Goal: Use online tool/utility: Utilize a website feature to perform a specific function

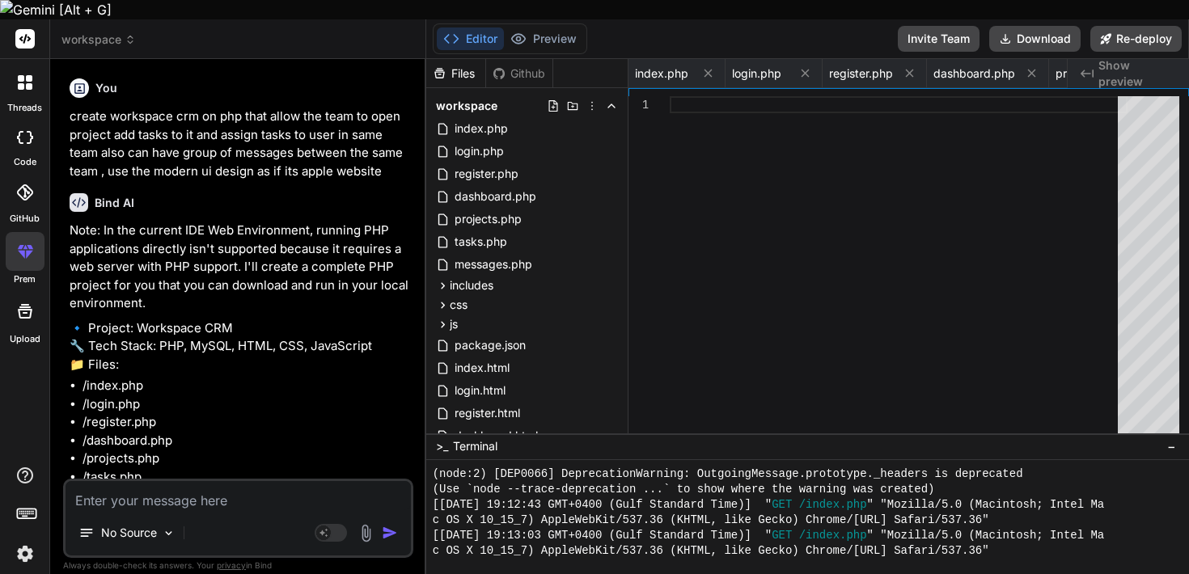
scroll to position [2043, 0]
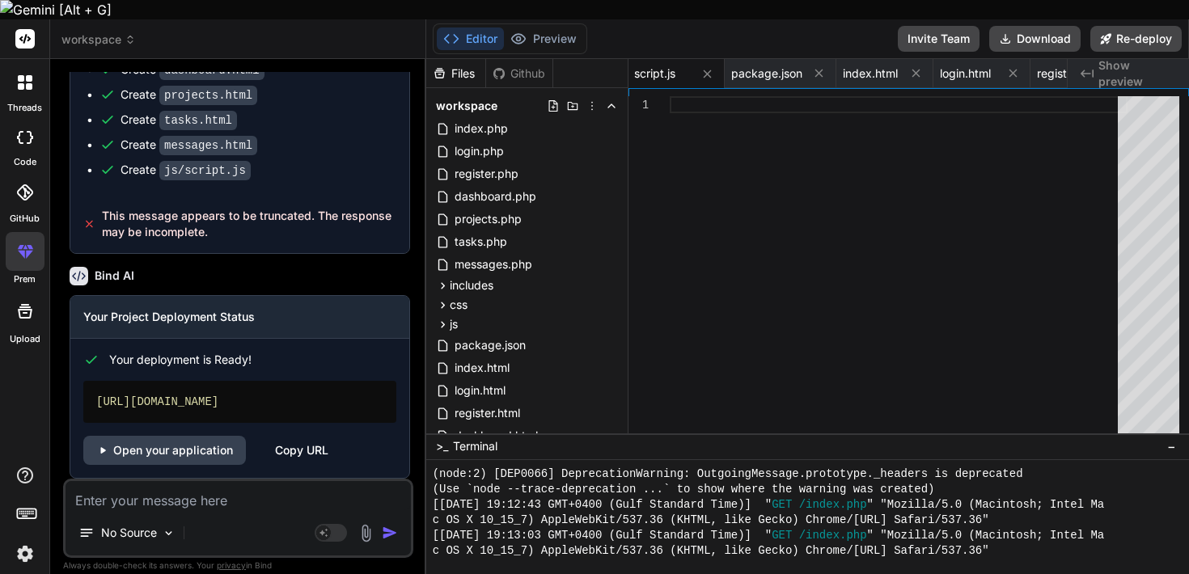
click at [180, 489] on textarea at bounding box center [238, 495] width 345 height 29
type textarea "b"
type textarea "x"
type textarea "b"
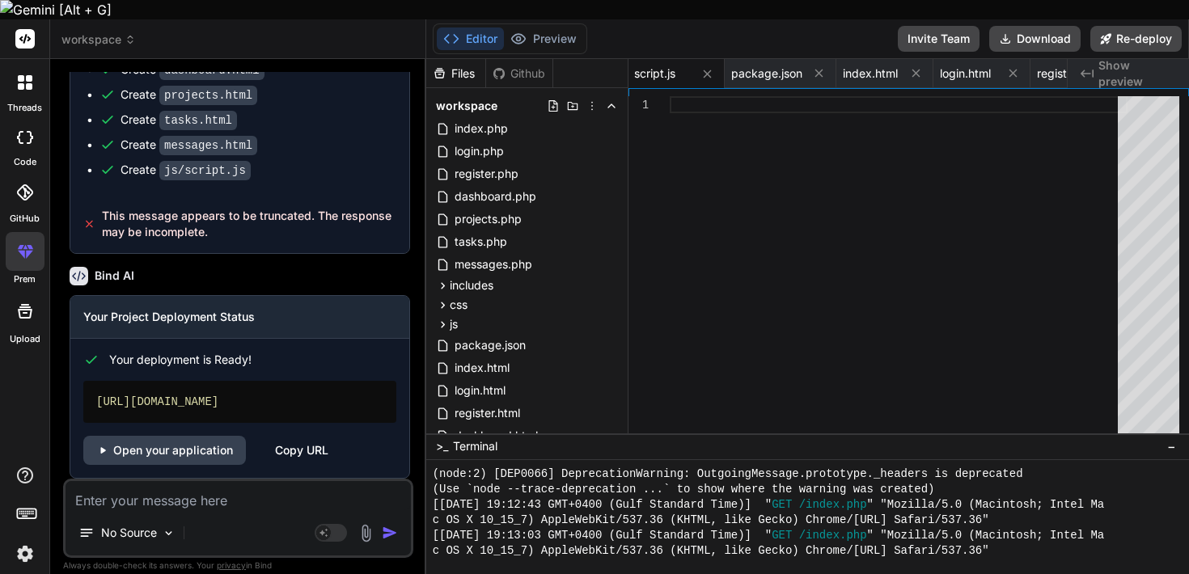
type textarea "x"
type textarea "bu"
type textarea "x"
type textarea "[PERSON_NAME]"
type textarea "x"
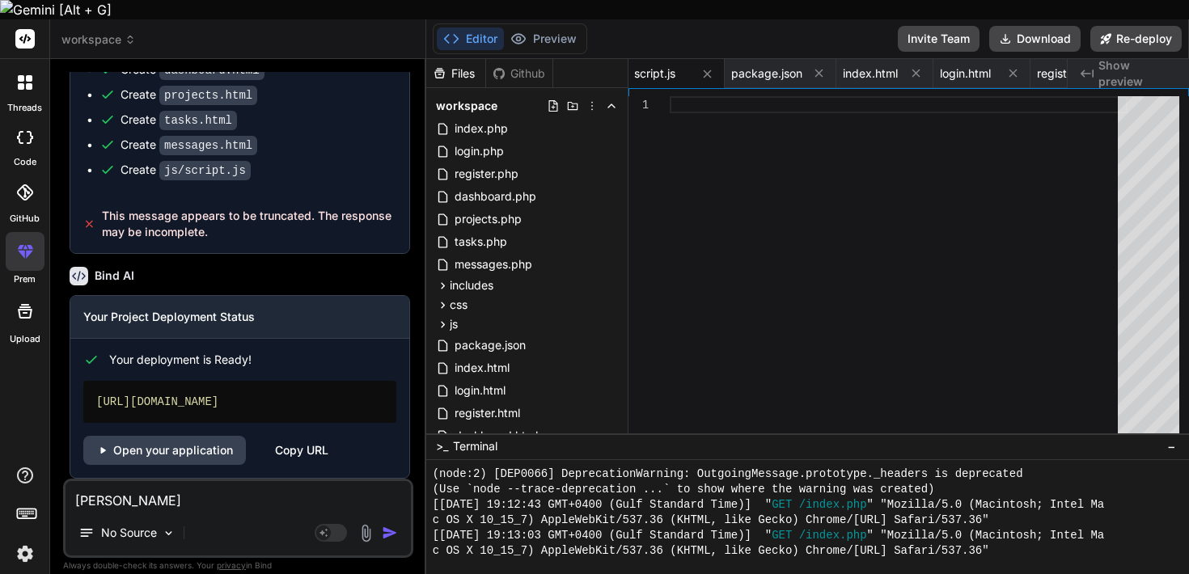
type textarea "buil"
type textarea "x"
type textarea "build"
type textarea "x"
type textarea "build"
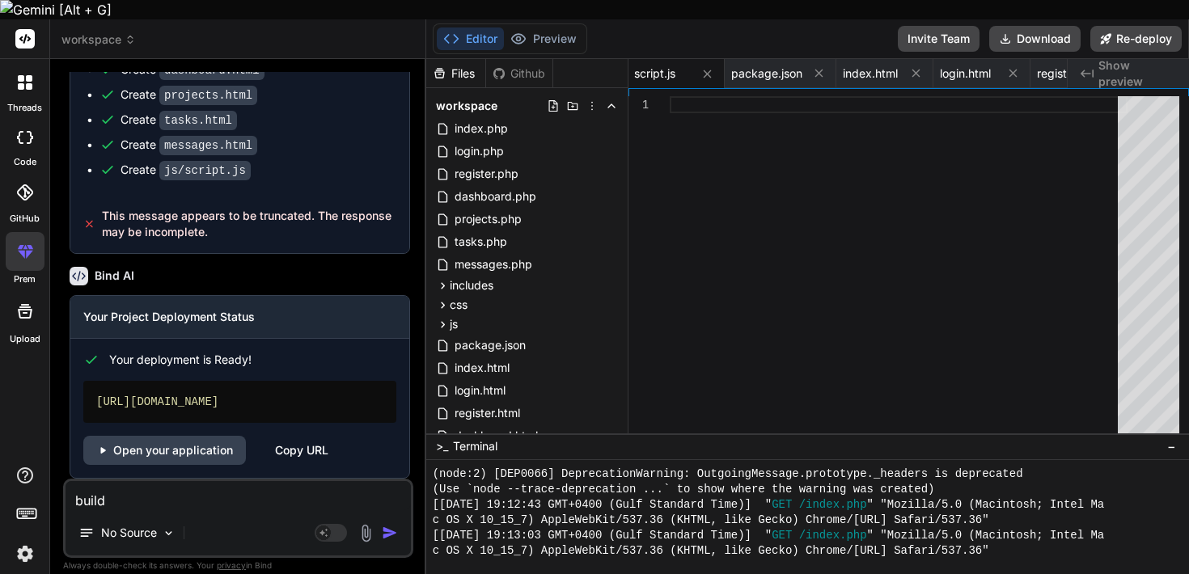
type textarea "x"
type textarea "build t"
type textarea "x"
type textarea "build th"
type textarea "x"
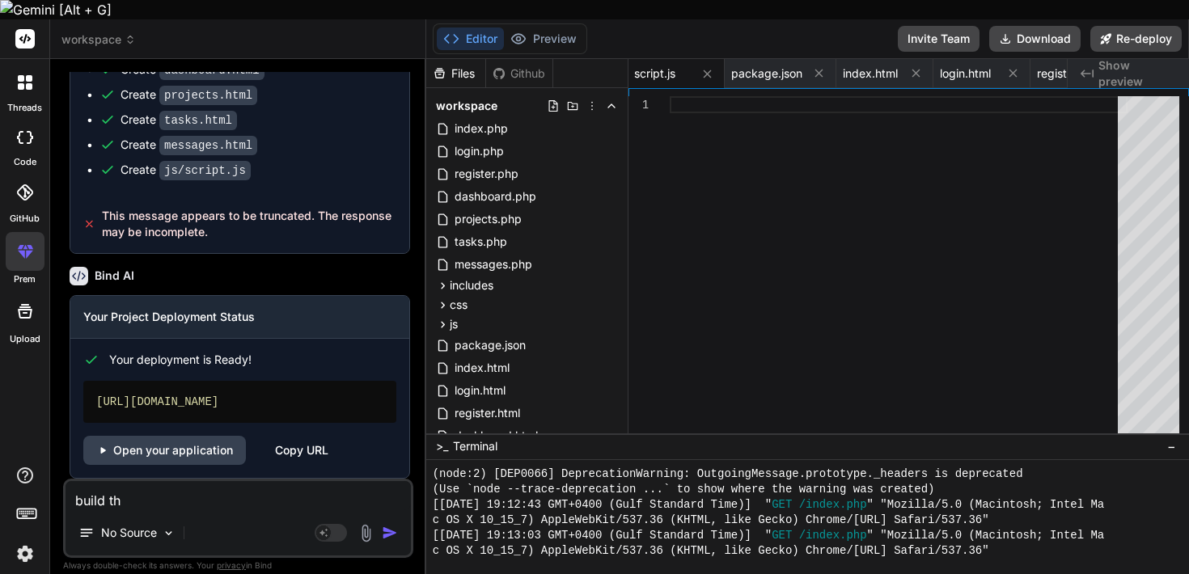
type textarea "build the"
type textarea "x"
type textarea "build the"
type textarea "x"
type textarea "build the u"
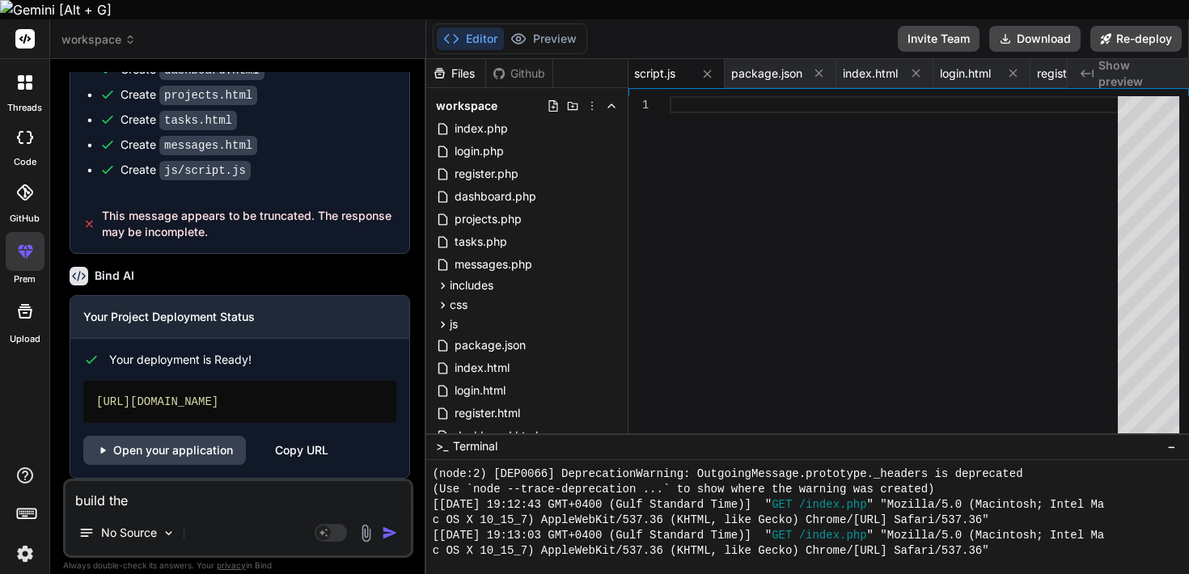
type textarea "x"
type textarea "build the ui"
type textarea "x"
type textarea "build the ui"
type textarea "x"
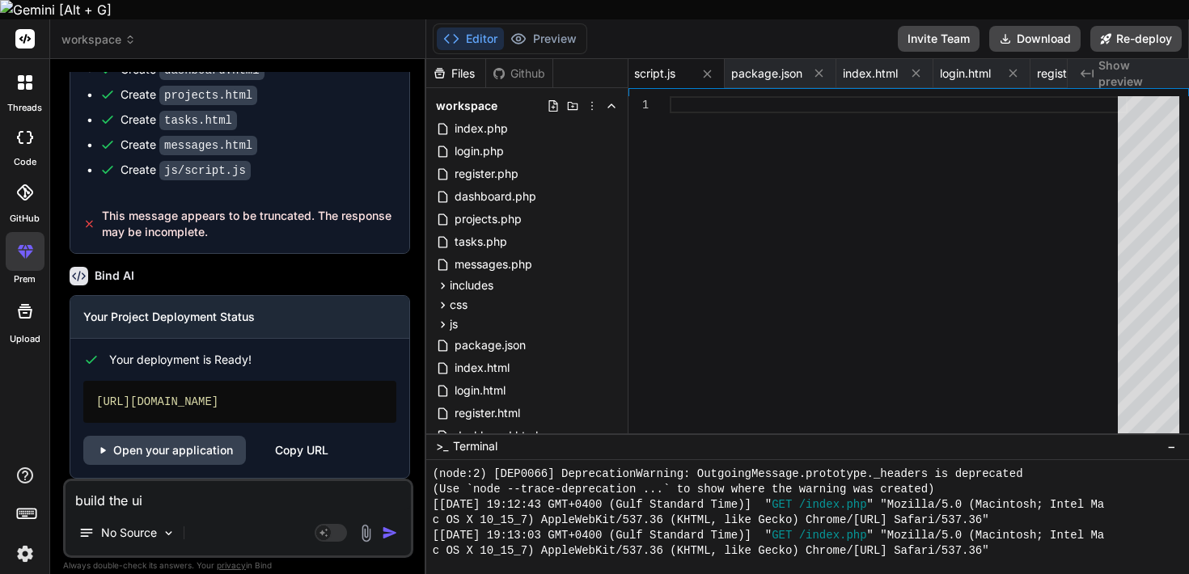
type textarea "build the ui a"
type textarea "x"
type textarea "build the ui an"
type textarea "x"
type textarea "build the ui and"
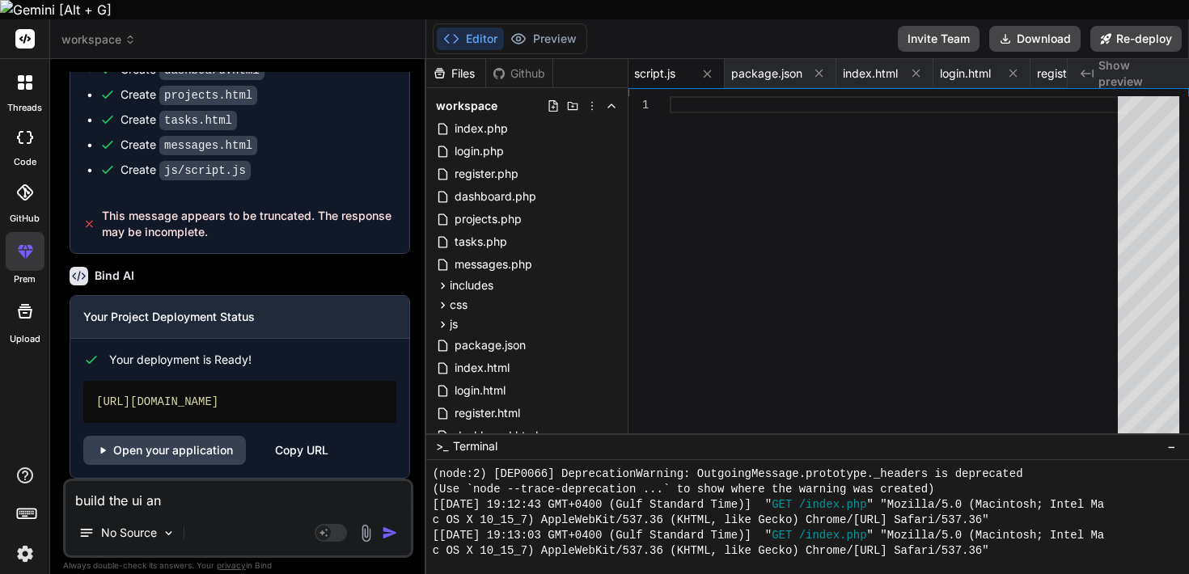
type textarea "x"
type textarea "build the ui and"
type textarea "x"
type textarea "build the ui and u"
type textarea "x"
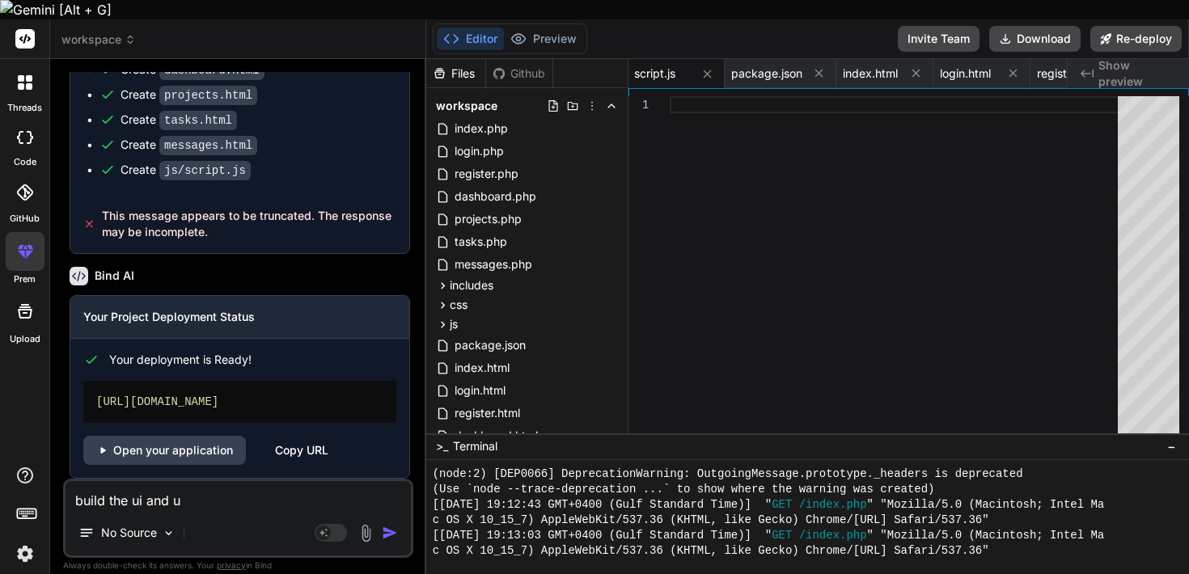
type textarea "build the ui and ux"
type textarea "x"
type textarea "build the ui and ux"
type textarea "x"
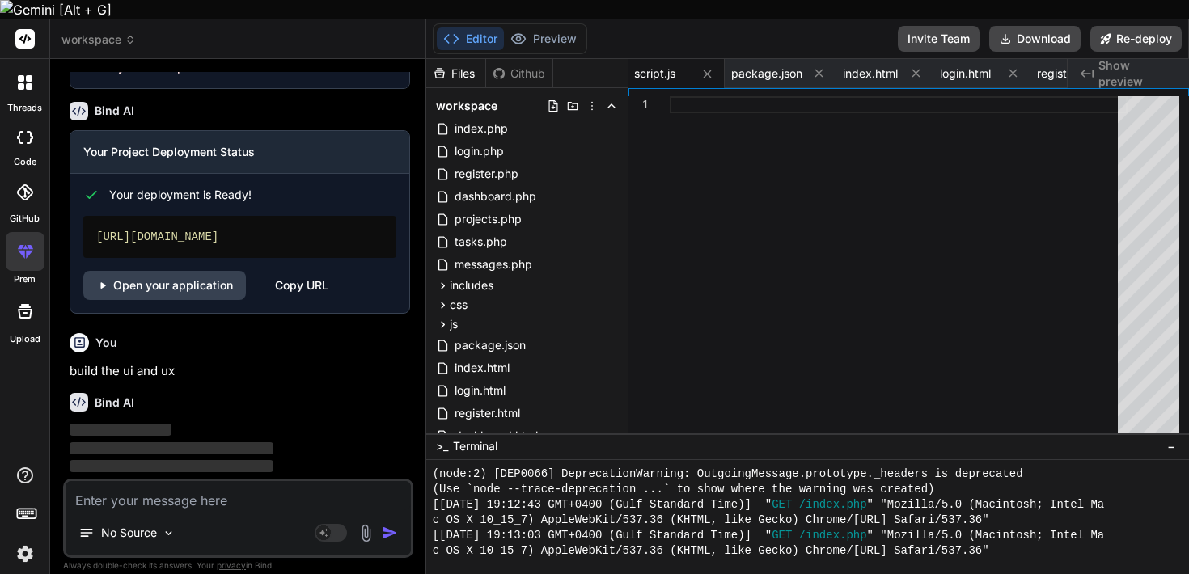
scroll to position [2331, 0]
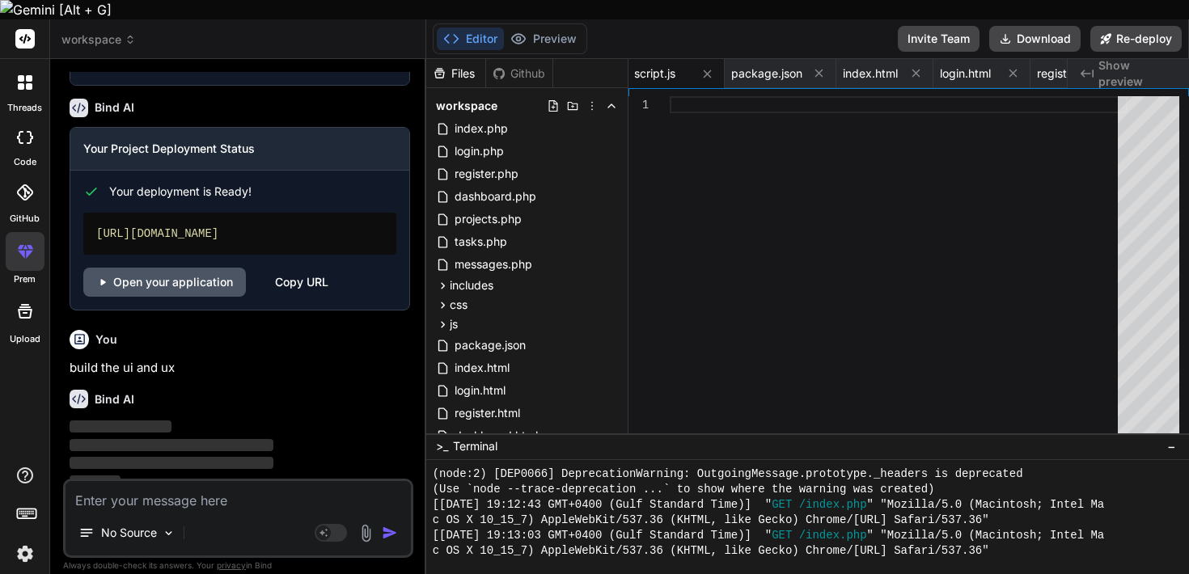
click at [167, 268] on link "Open your application" at bounding box center [164, 282] width 163 height 29
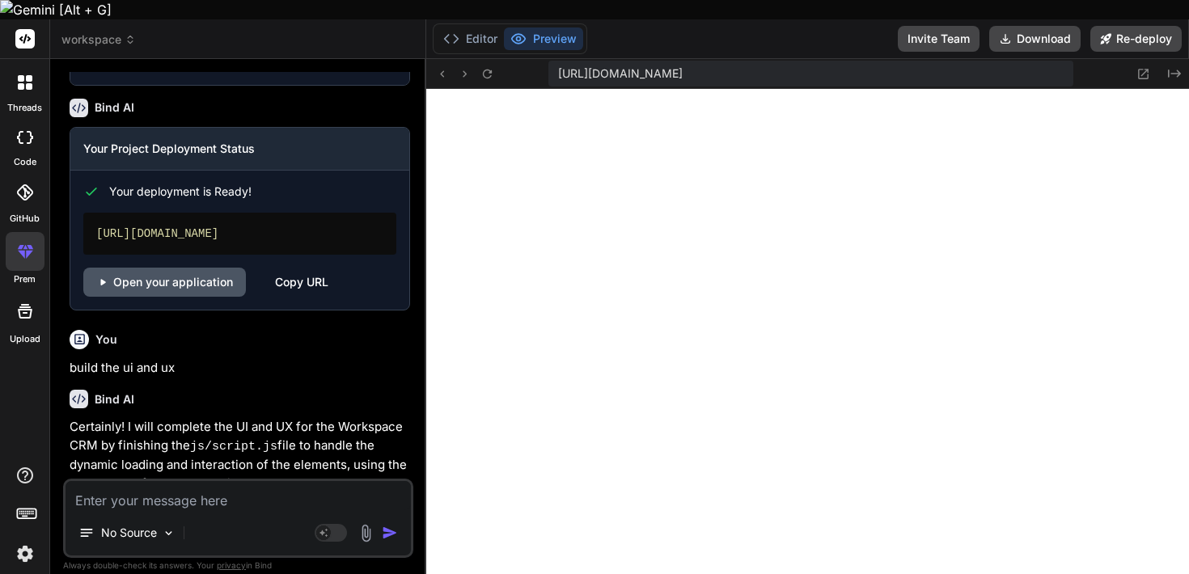
type textarea "x"
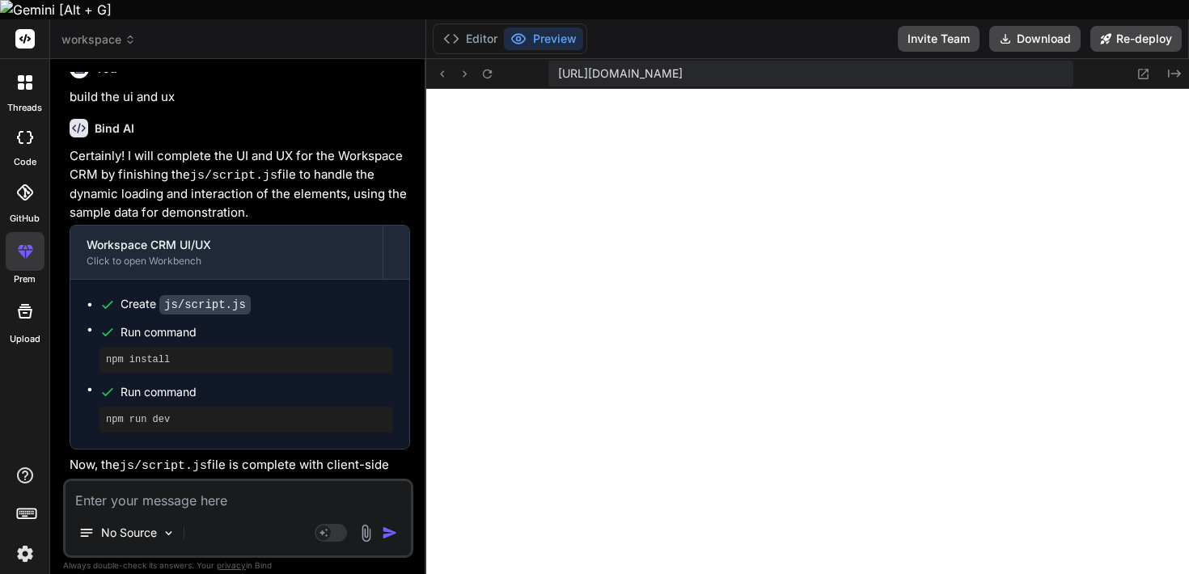
scroll to position [2678, 0]
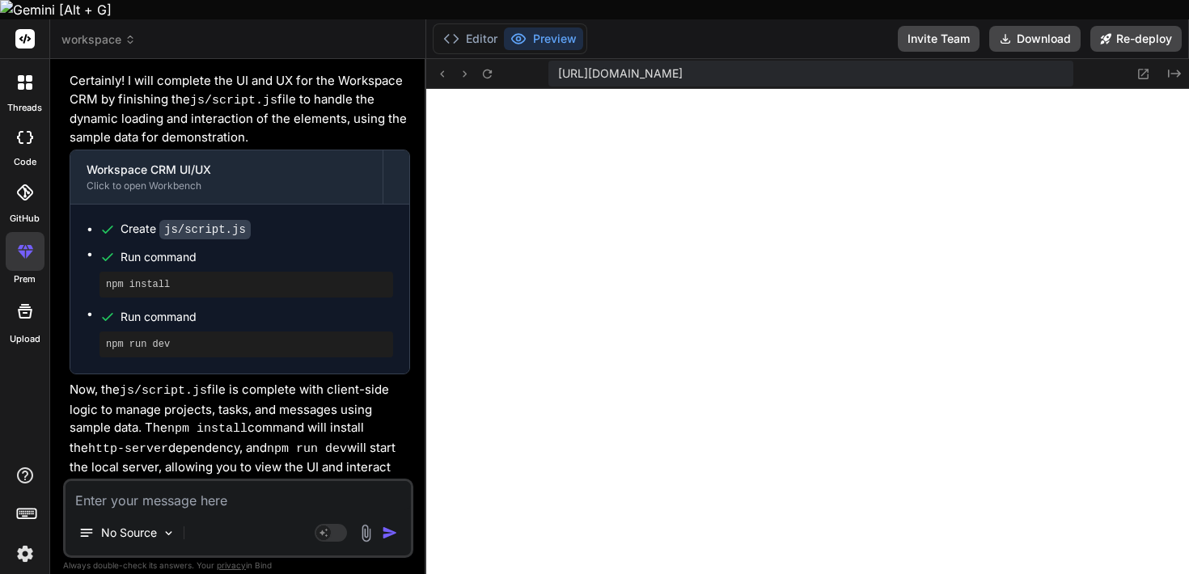
click at [328, 381] on p "Now, the js/script.js file is complete with client-side logic to manage project…" at bounding box center [240, 438] width 341 height 114
click at [189, 517] on div "No Source" at bounding box center [238, 536] width 345 height 39
click at [188, 481] on textarea at bounding box center [238, 495] width 345 height 29
click at [477, 28] on button "Editor" at bounding box center [470, 39] width 67 height 23
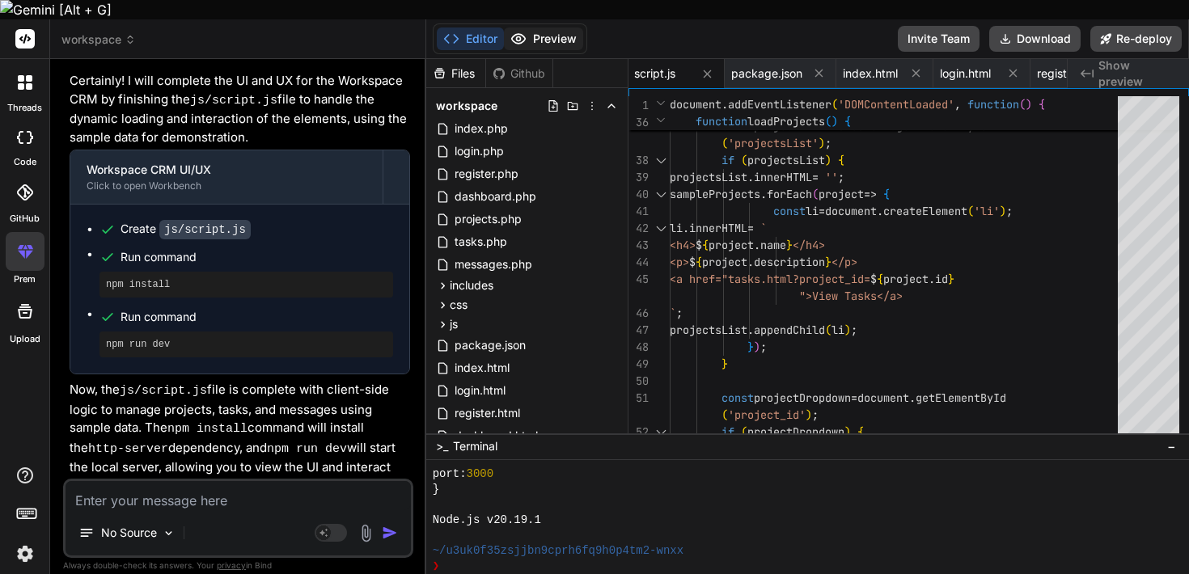
click at [540, 28] on button "Preview" at bounding box center [543, 39] width 79 height 23
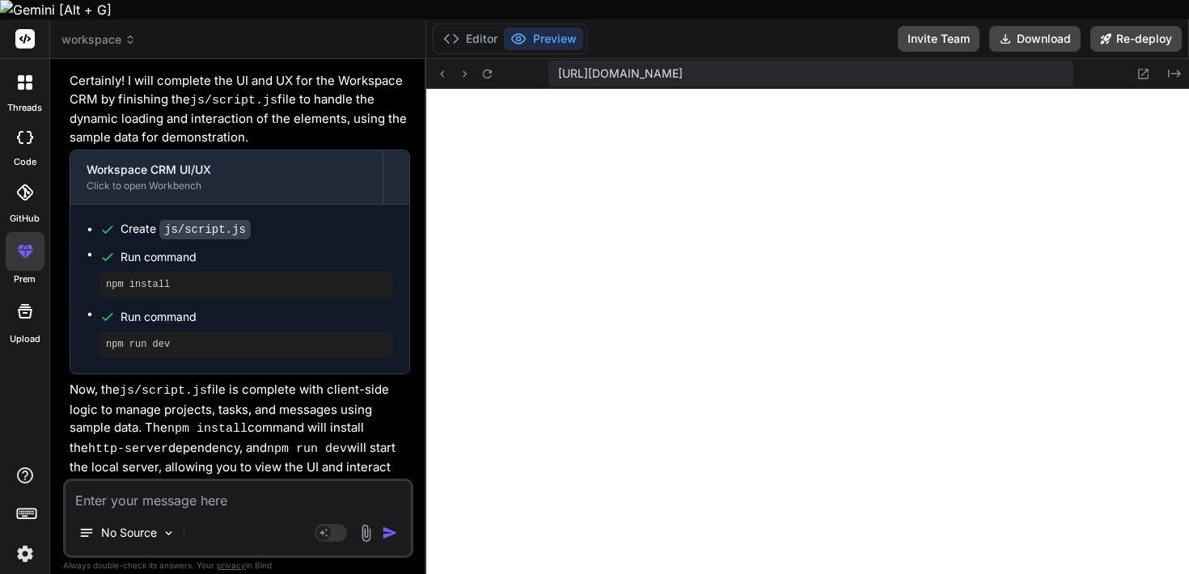
click at [184, 485] on textarea at bounding box center [238, 495] width 345 height 29
click at [260, 481] on textarea at bounding box center [238, 495] width 345 height 29
type textarea "s"
type textarea "x"
type textarea "sh"
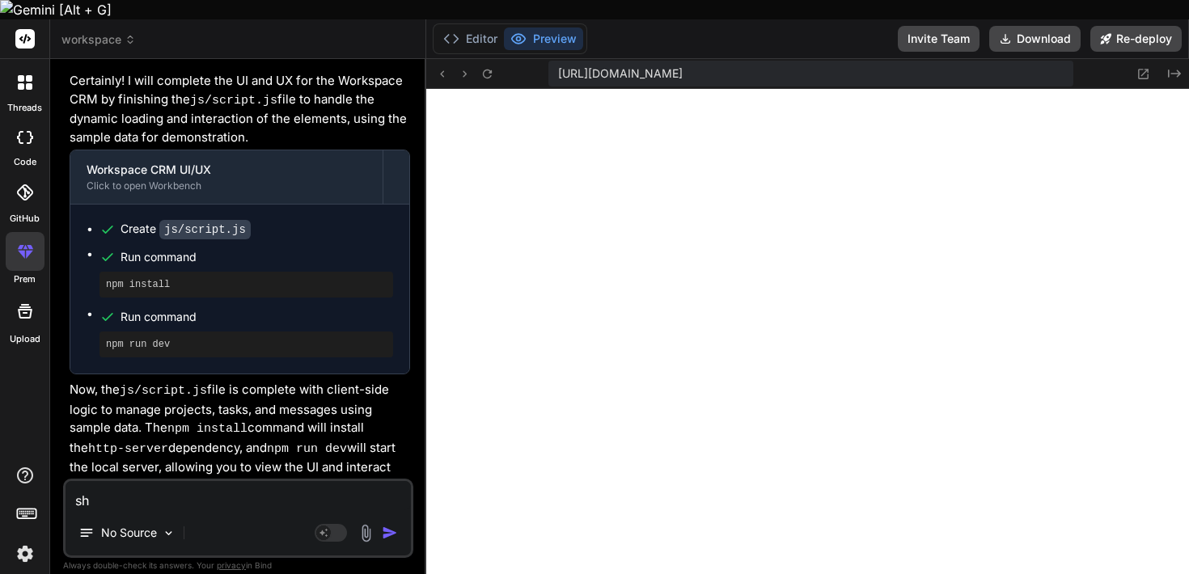
type textarea "x"
type textarea "shw"
type textarea "x"
type textarea "sh"
type textarea "x"
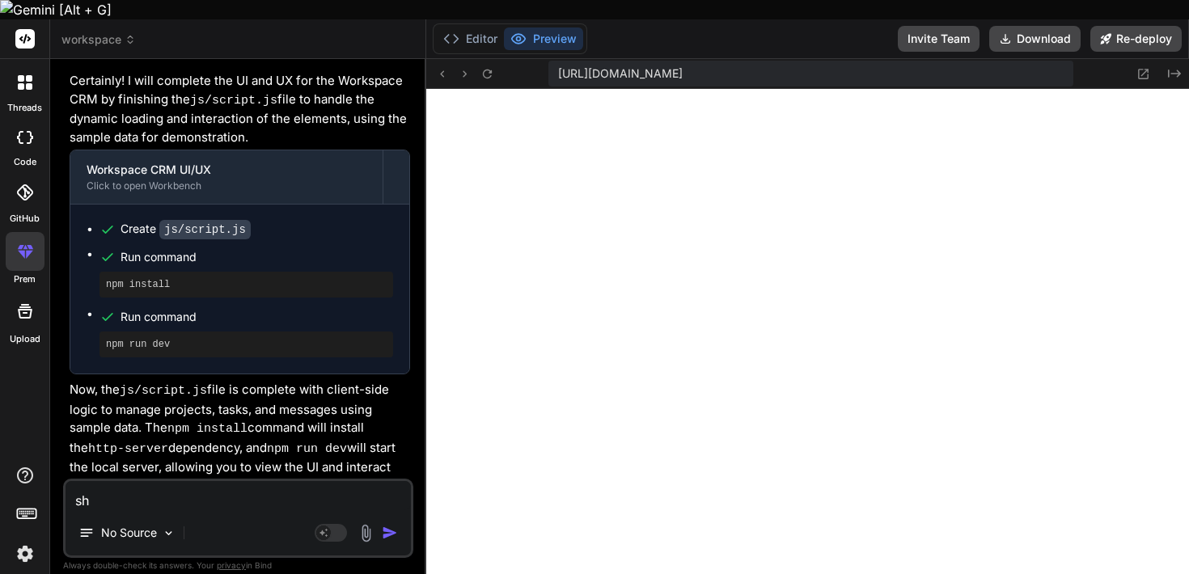
type textarea "sho"
type textarea "x"
type textarea "show"
type textarea "x"
type textarea "show"
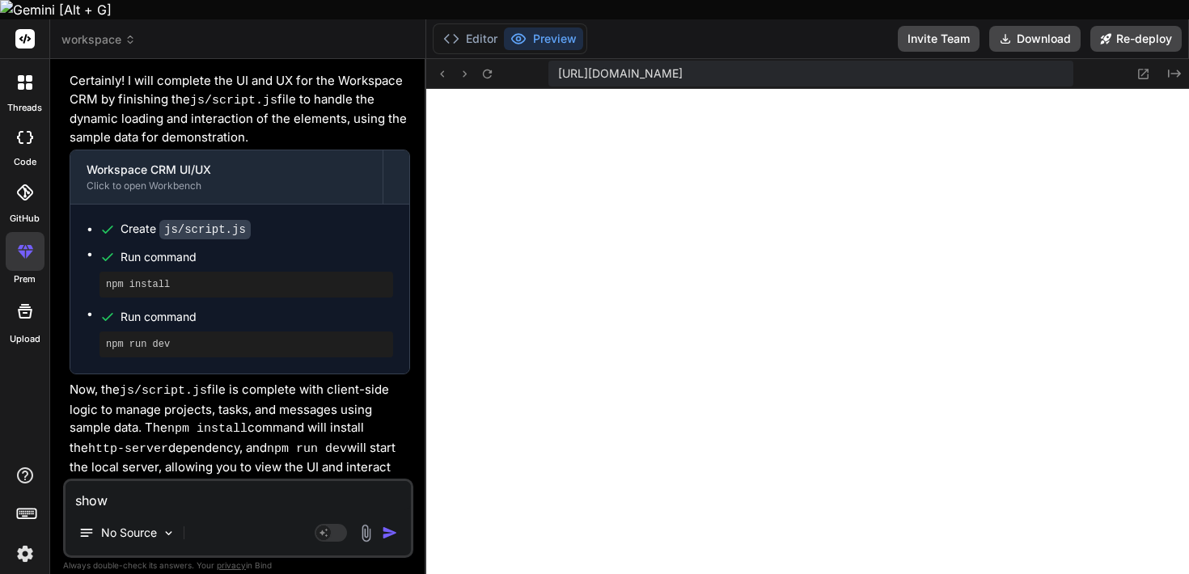
type textarea "x"
type textarea "show m"
type textarea "x"
type textarea "show me"
type textarea "x"
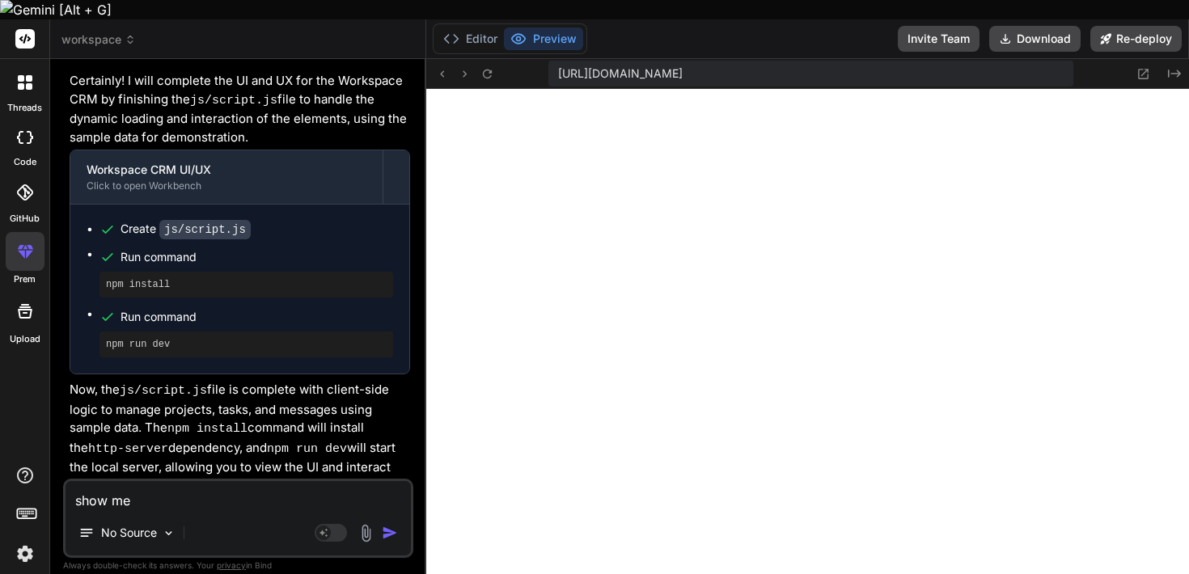
type textarea "show me"
type textarea "x"
type textarea "show me t"
type textarea "x"
type textarea "show me th"
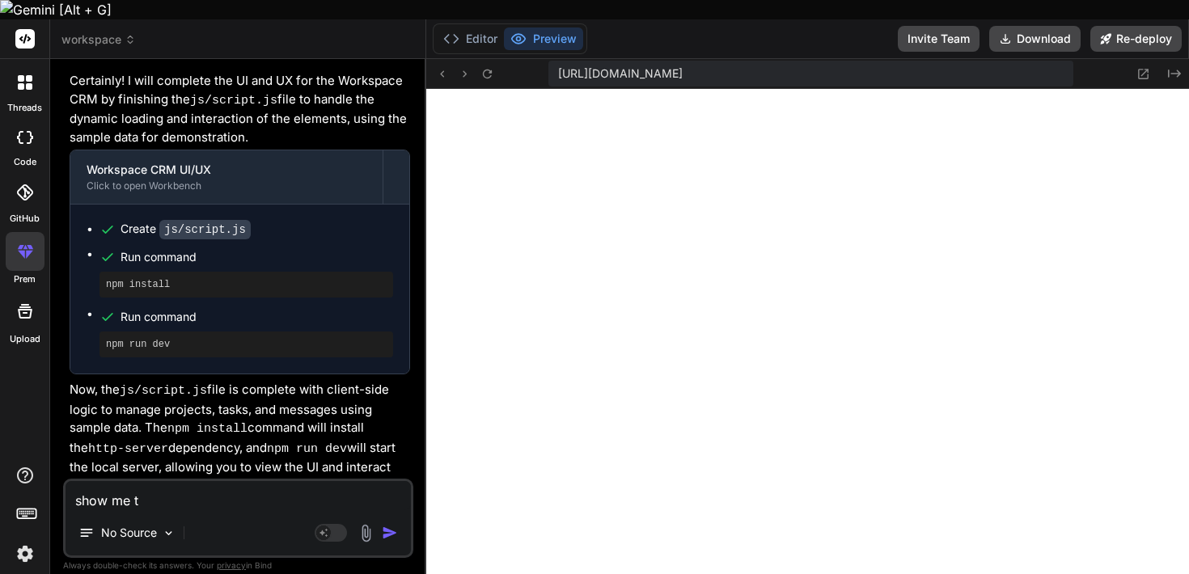
type textarea "x"
type textarea "show me the"
type textarea "x"
type textarea "show me the"
type textarea "x"
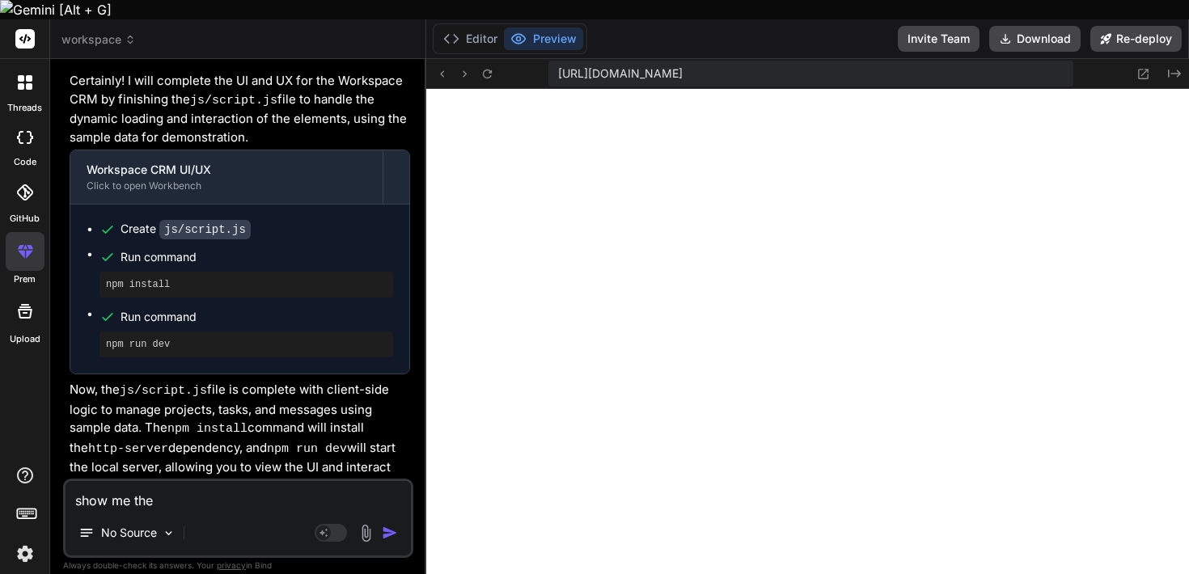
type textarea "show me the d"
type textarea "x"
type textarea "show me the da"
type textarea "x"
type textarea "show me the das"
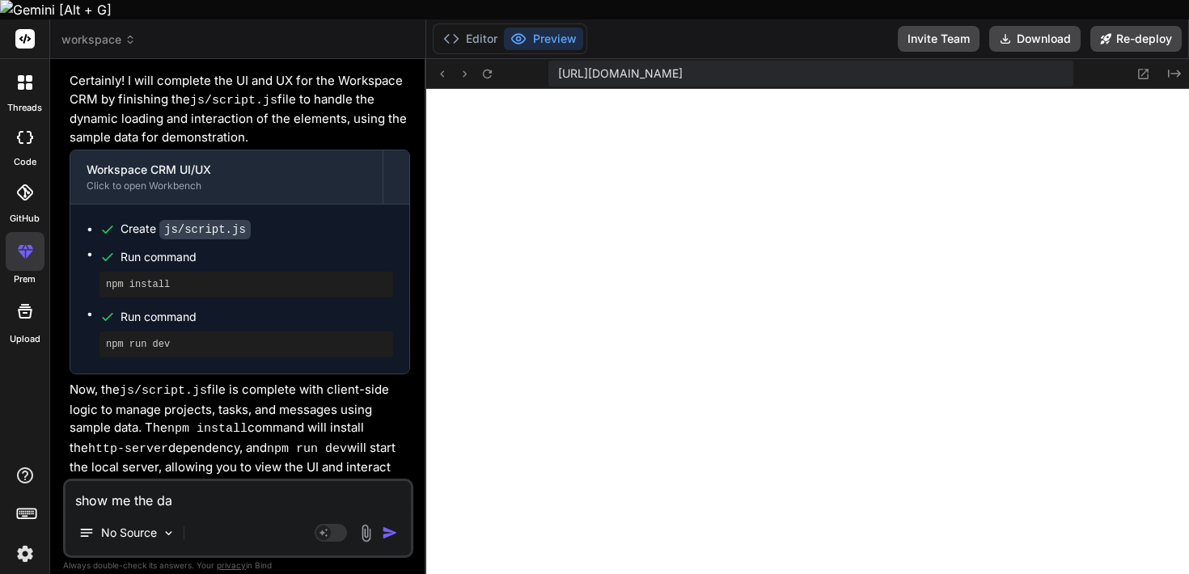
type textarea "x"
type textarea "show me the dash"
type textarea "x"
type textarea "show me the dashb"
type textarea "x"
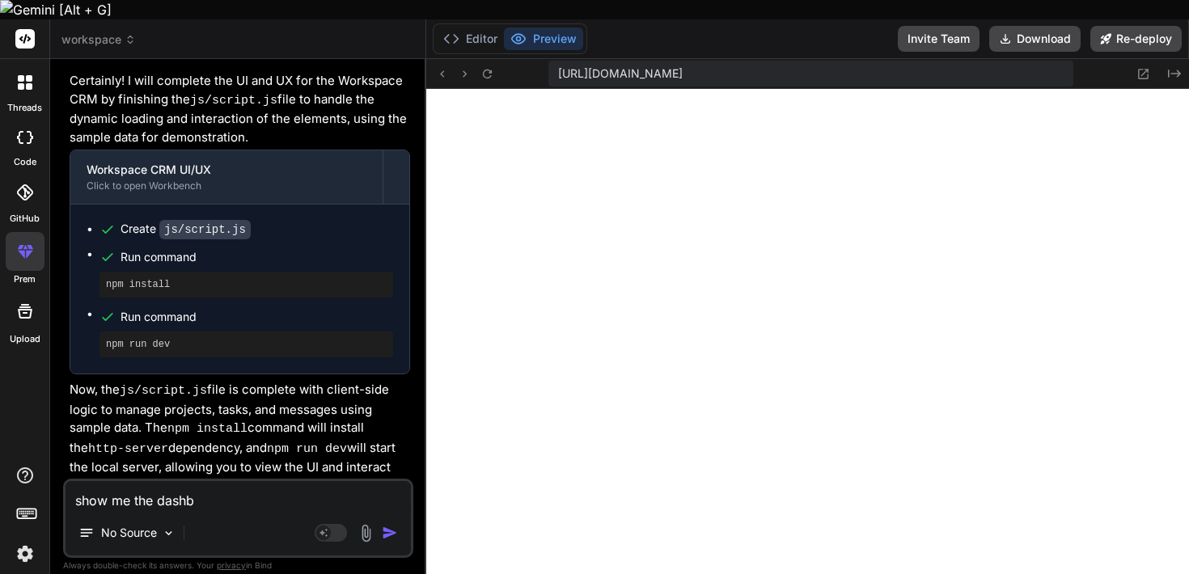
type textarea "show me the dashbo"
type textarea "x"
type textarea "show me the dashboa"
type textarea "x"
type textarea "show me the dashboar"
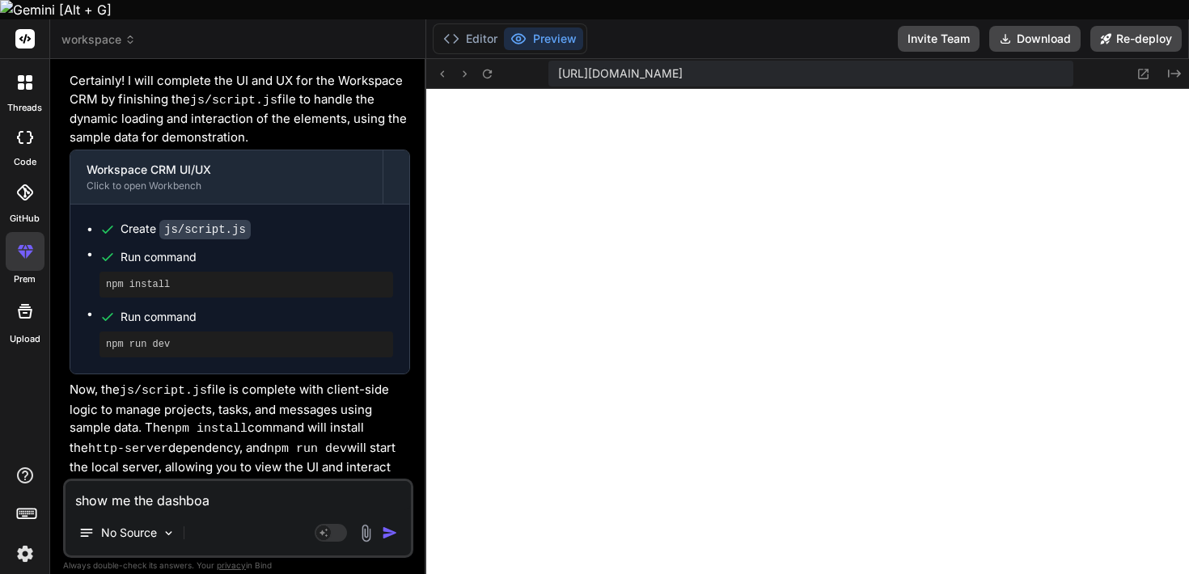
type textarea "x"
type textarea "show me the dashboard"
type textarea "x"
type textarea "show me the dashboard"
type textarea "x"
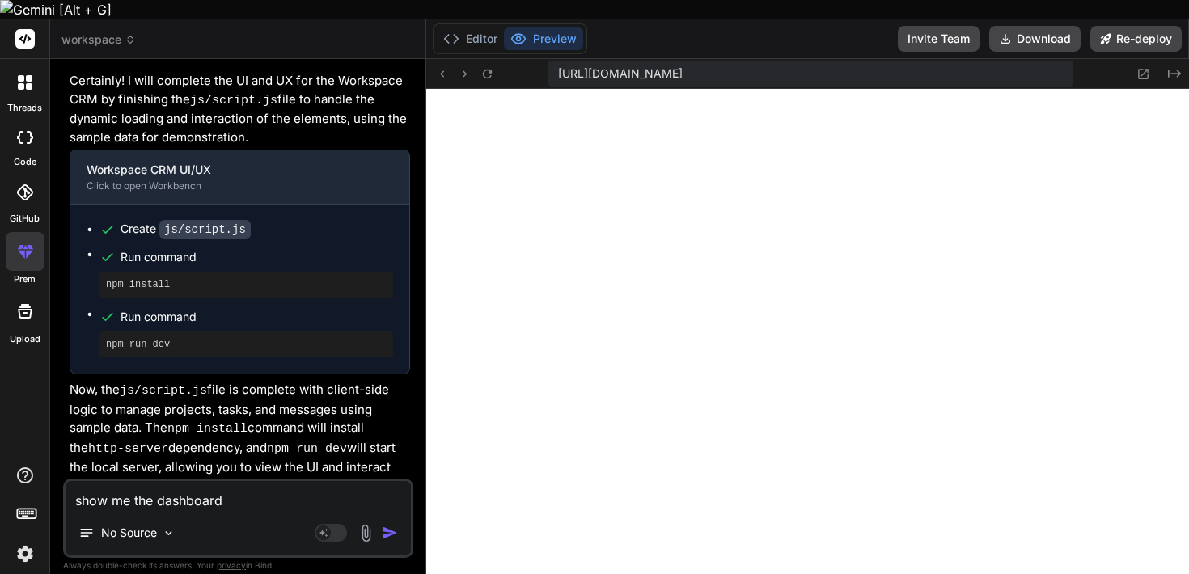
type textarea "show me the dashboard"
click at [380, 523] on div "Agent Mode. When this toggle is activated, AI automatically makes decisions, re…" at bounding box center [357, 532] width 93 height 19
click at [390, 525] on img "button" at bounding box center [390, 533] width 16 height 16
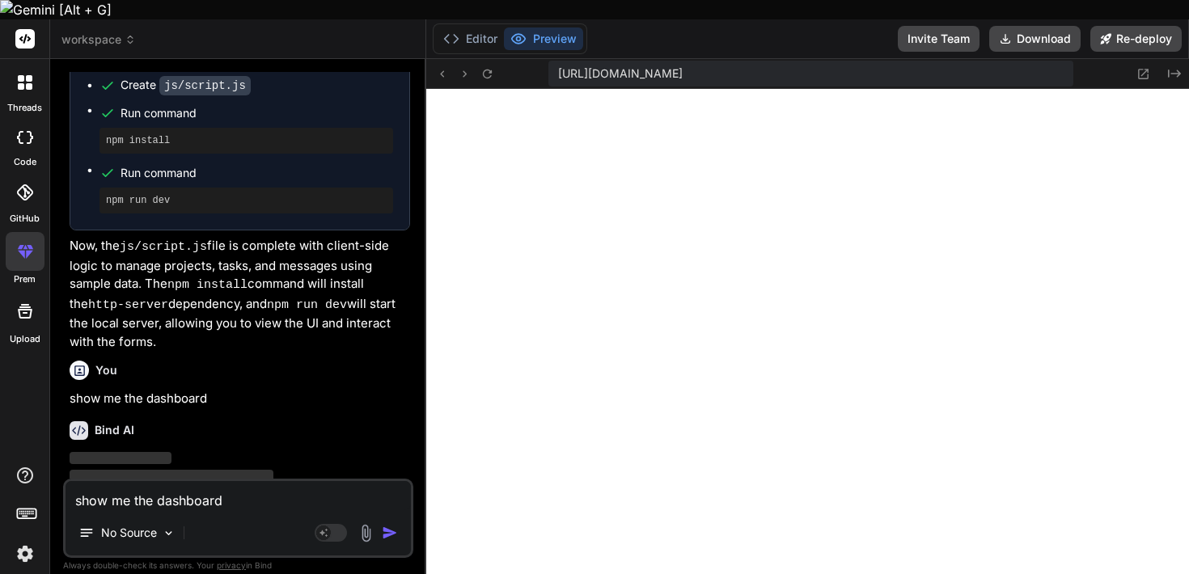
scroll to position [2846, 0]
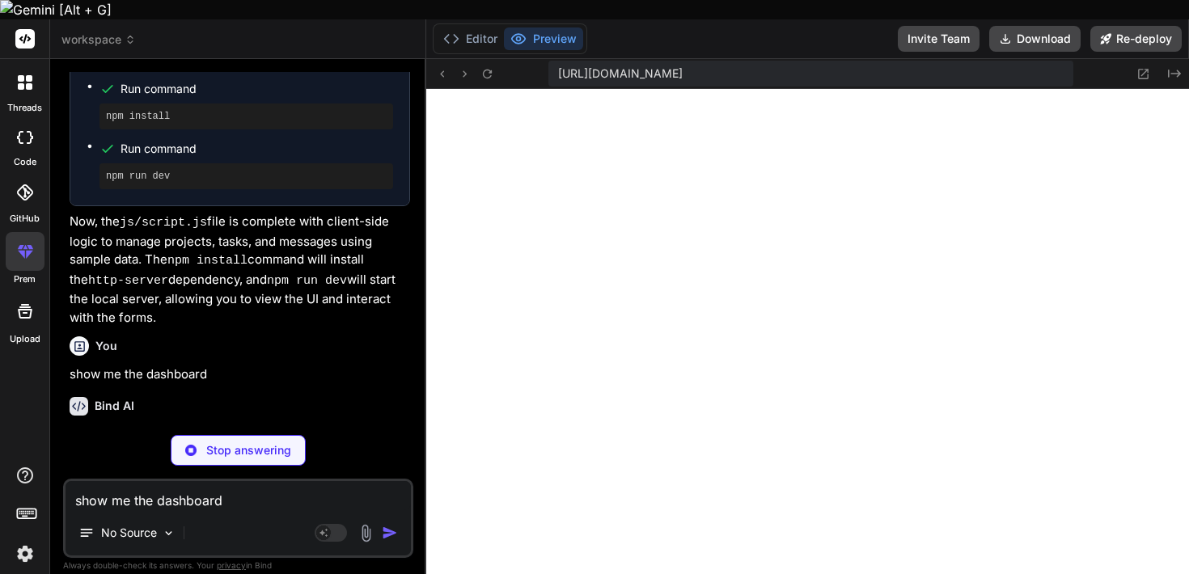
type textarea "x"
type textarea "{ "name": "workspace-crm", "scripts": { "dev": "http-server -p 3000 -c-1 --cors…"
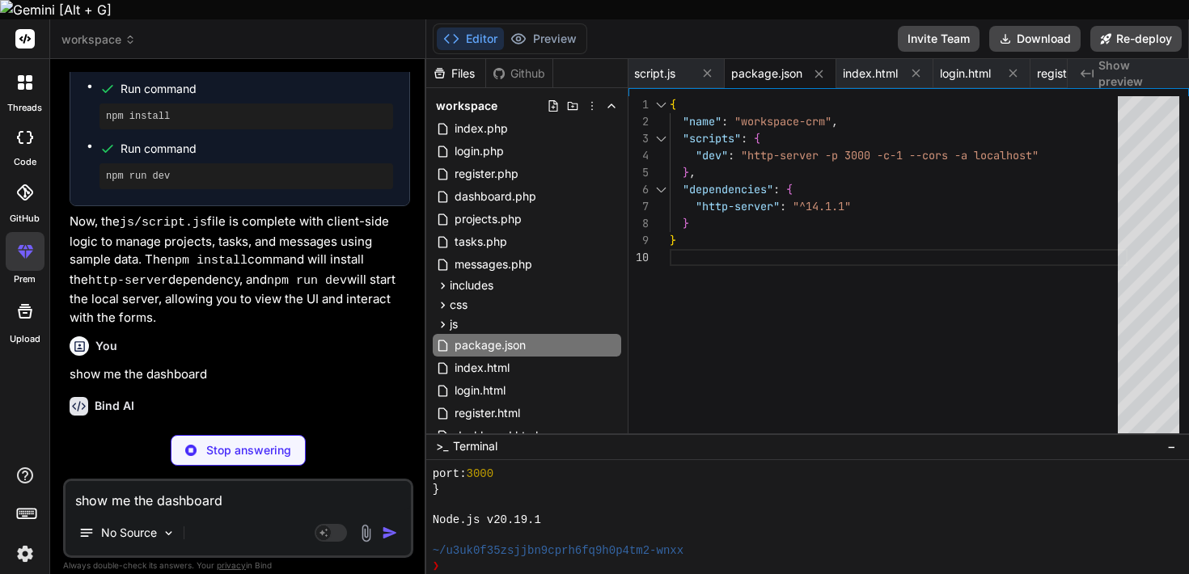
type textarea "x"
type textarea "</html>"
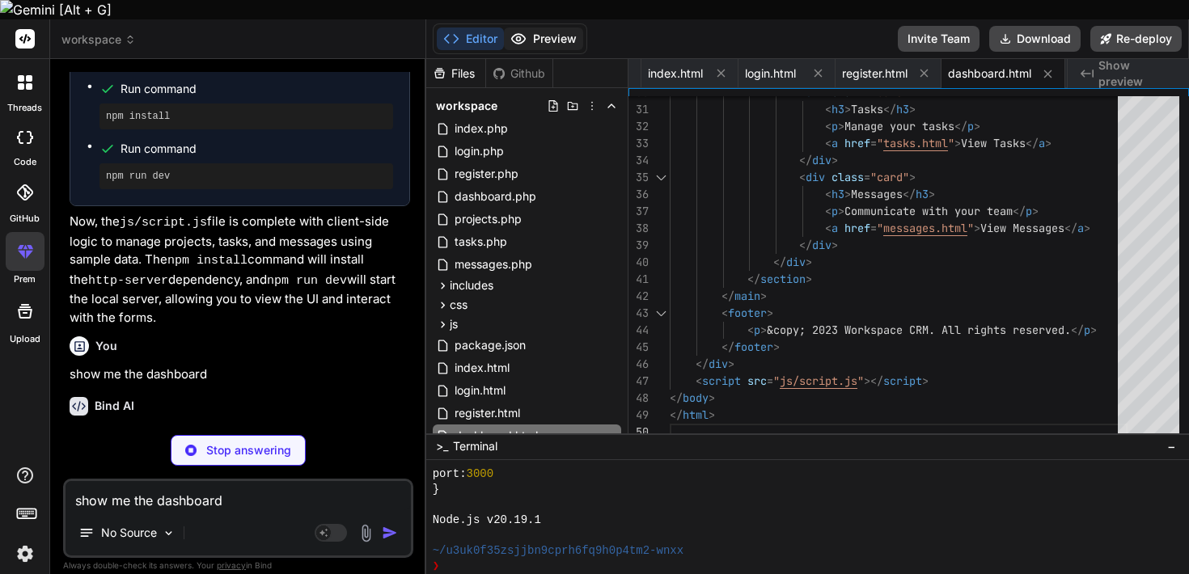
click at [535, 28] on button "Preview" at bounding box center [543, 39] width 79 height 23
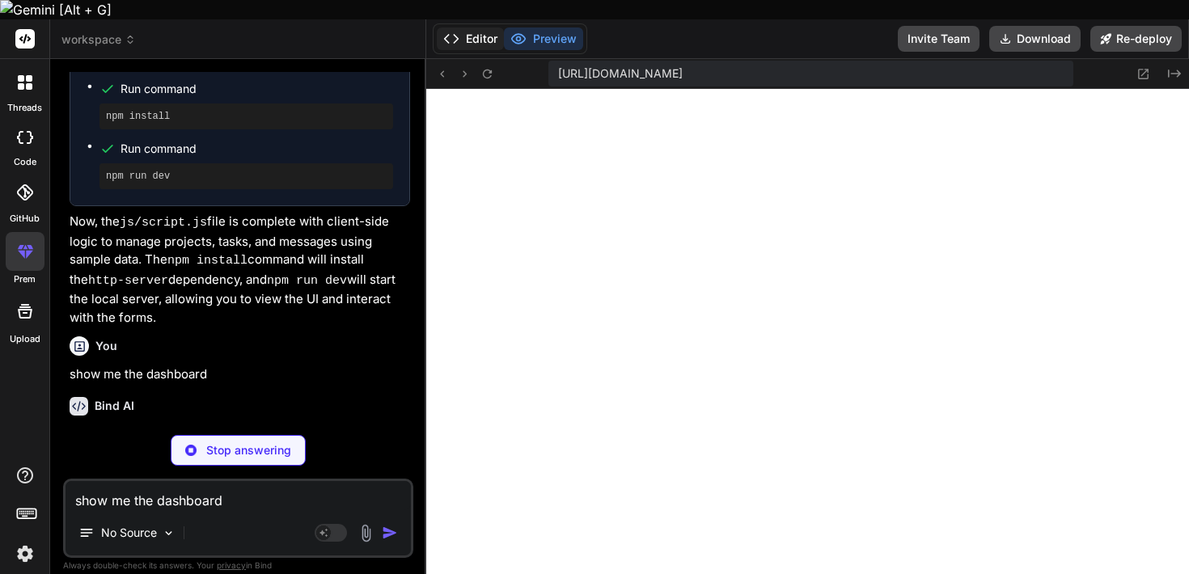
click at [473, 28] on button "Editor" at bounding box center [470, 39] width 67 height 23
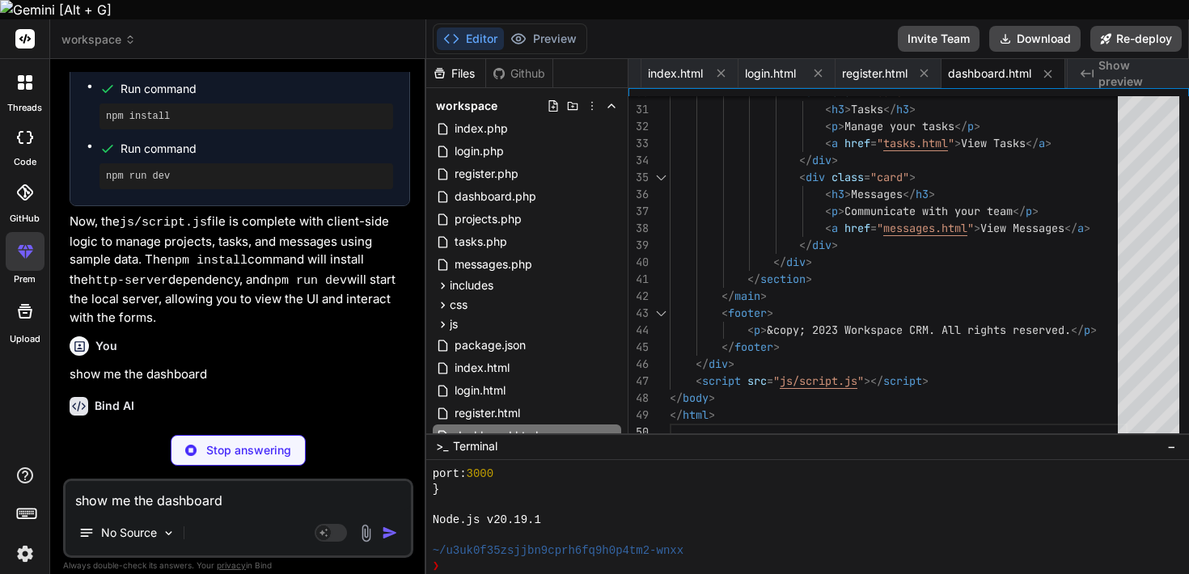
type textarea "x"
type textarea "font-size: 14px; }"
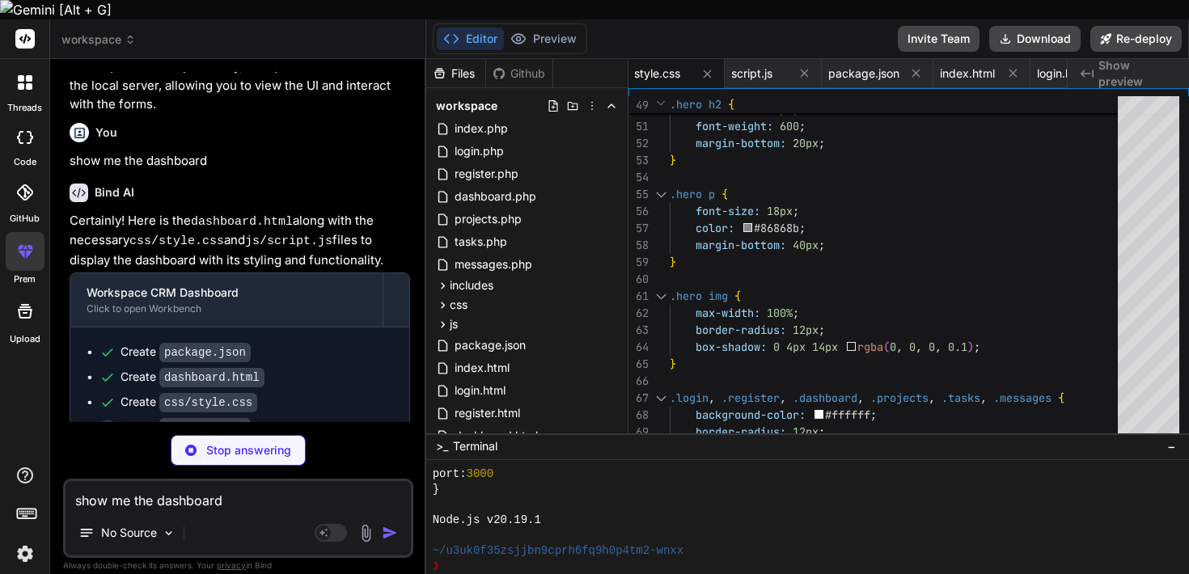
scroll to position [3066, 0]
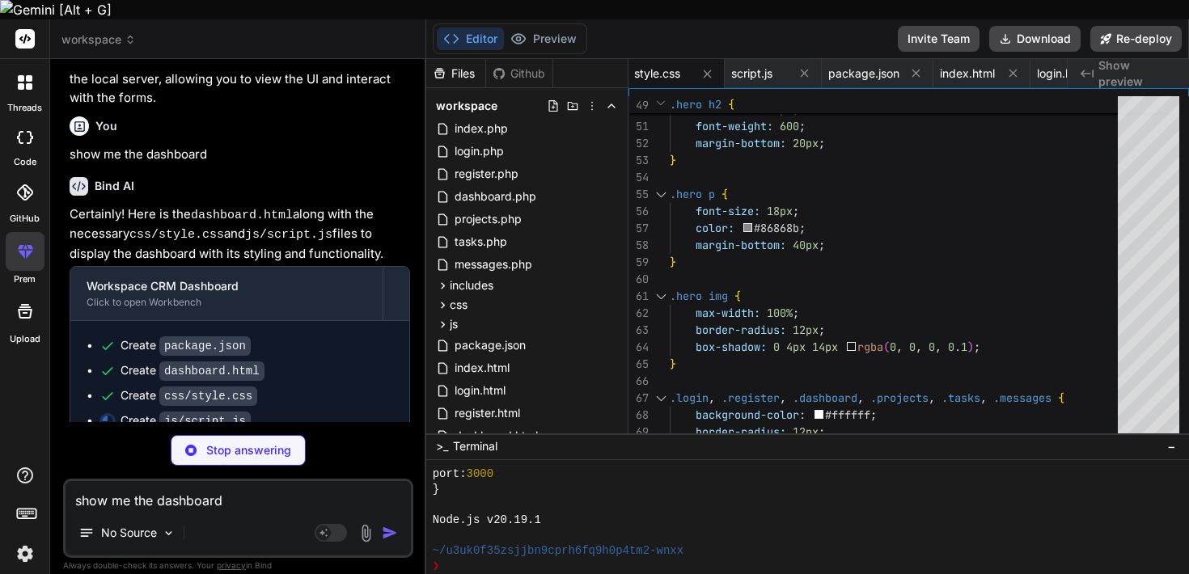
type textarea "x"
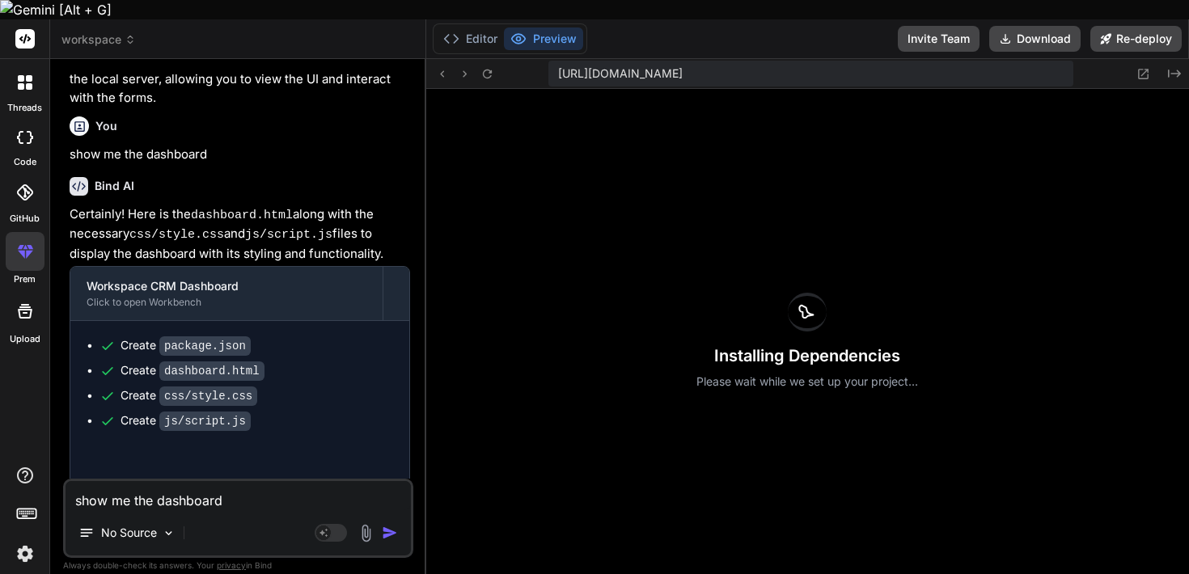
scroll to position [2889, 0]
type textarea "x"
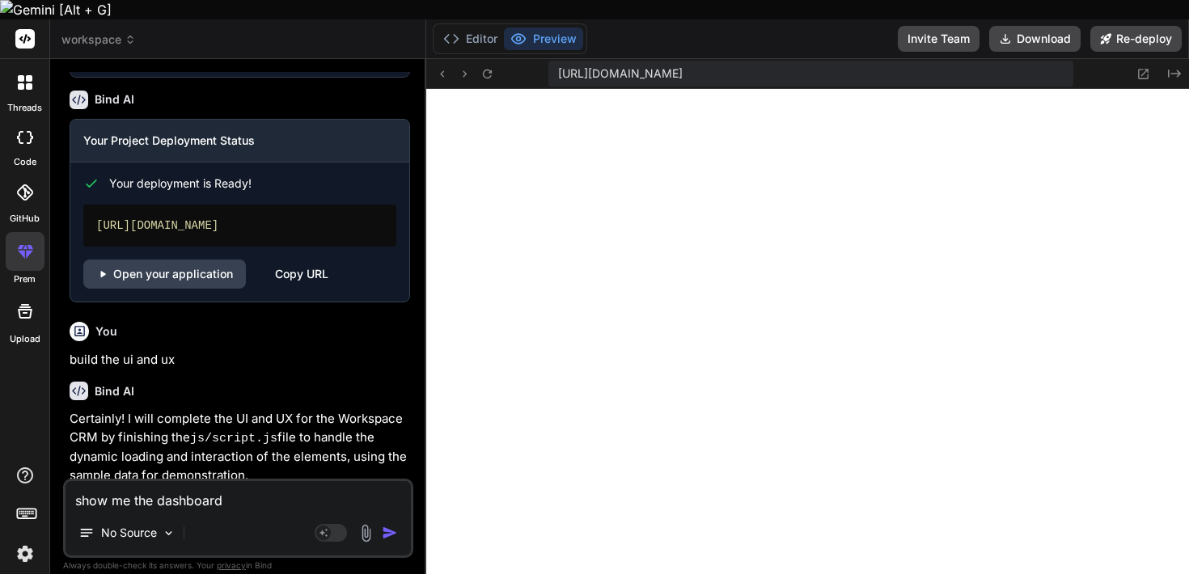
scroll to position [2199, 0]
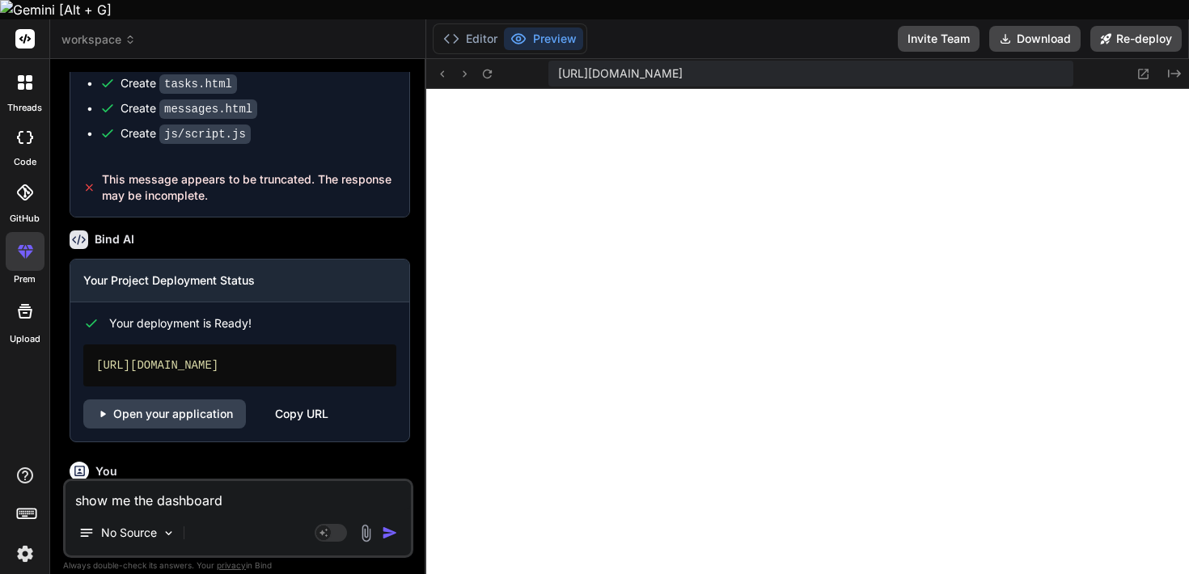
drag, startPoint x: 349, startPoint y: 331, endPoint x: 276, endPoint y: 332, distance: 72.8
click at [276, 345] on div "[URL][DOMAIN_NAME]" at bounding box center [239, 366] width 313 height 42
copy div "[DOMAIN_NAME]"
